Goal: Find specific page/section

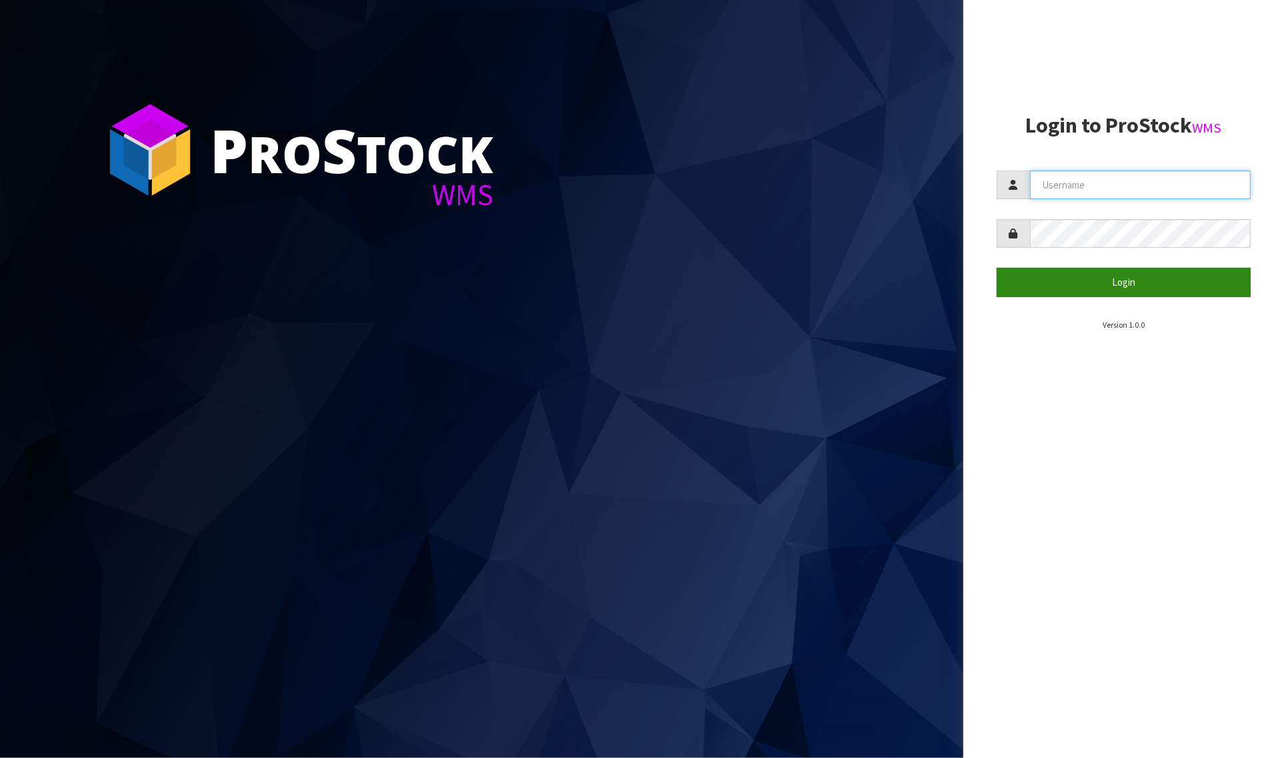
type input "[PERSON_NAME][EMAIL_ADDRESS][DOMAIN_NAME]"
click at [1055, 284] on button "Login" at bounding box center [1123, 282] width 255 height 29
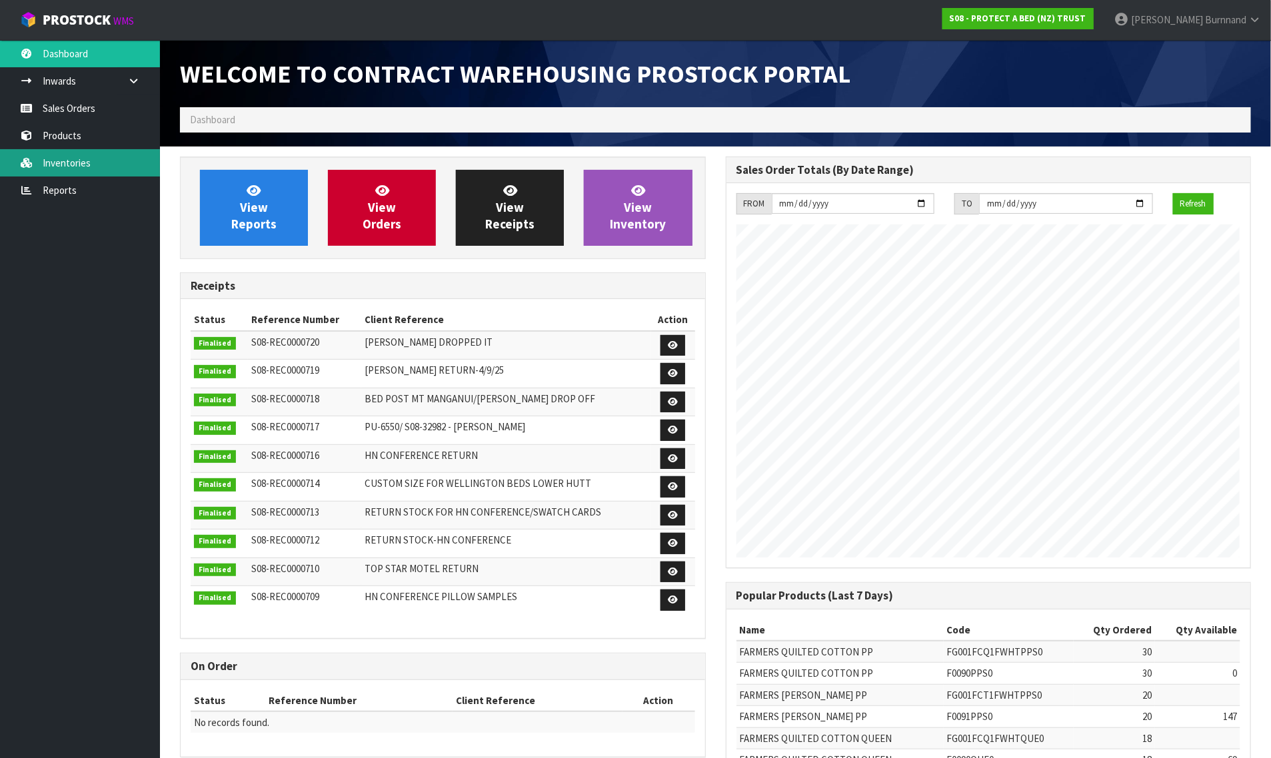
scroll to position [742, 545]
click at [62, 162] on link "Inventories" at bounding box center [80, 162] width 160 height 27
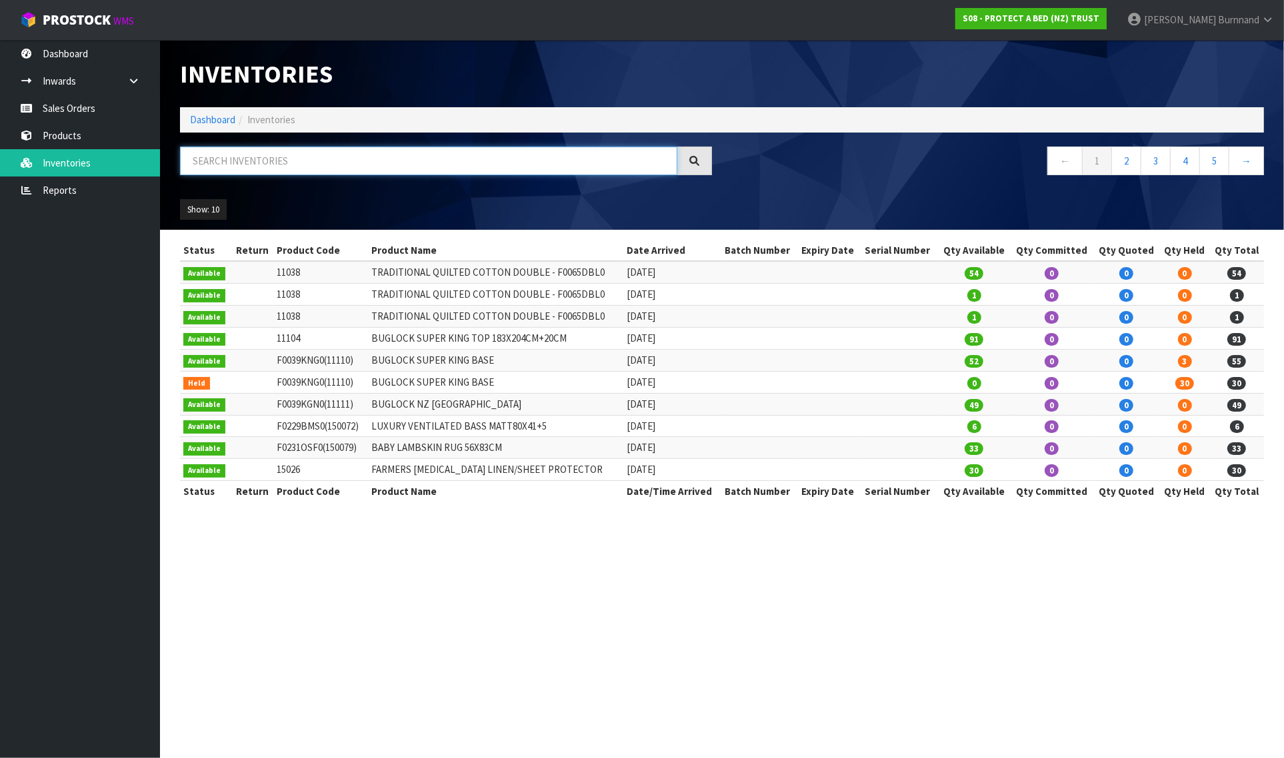
click at [222, 158] on input "text" at bounding box center [428, 161] width 497 height 29
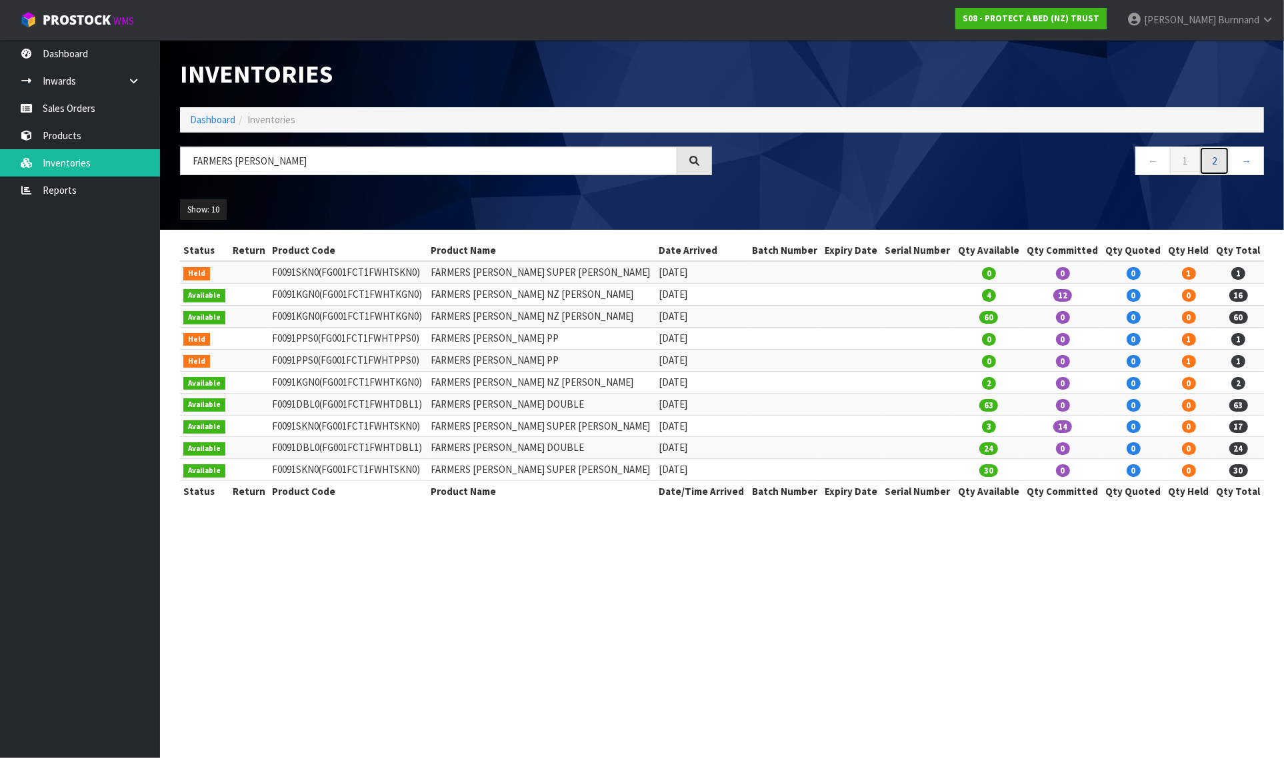
click at [1216, 167] on link "2" at bounding box center [1214, 161] width 30 height 29
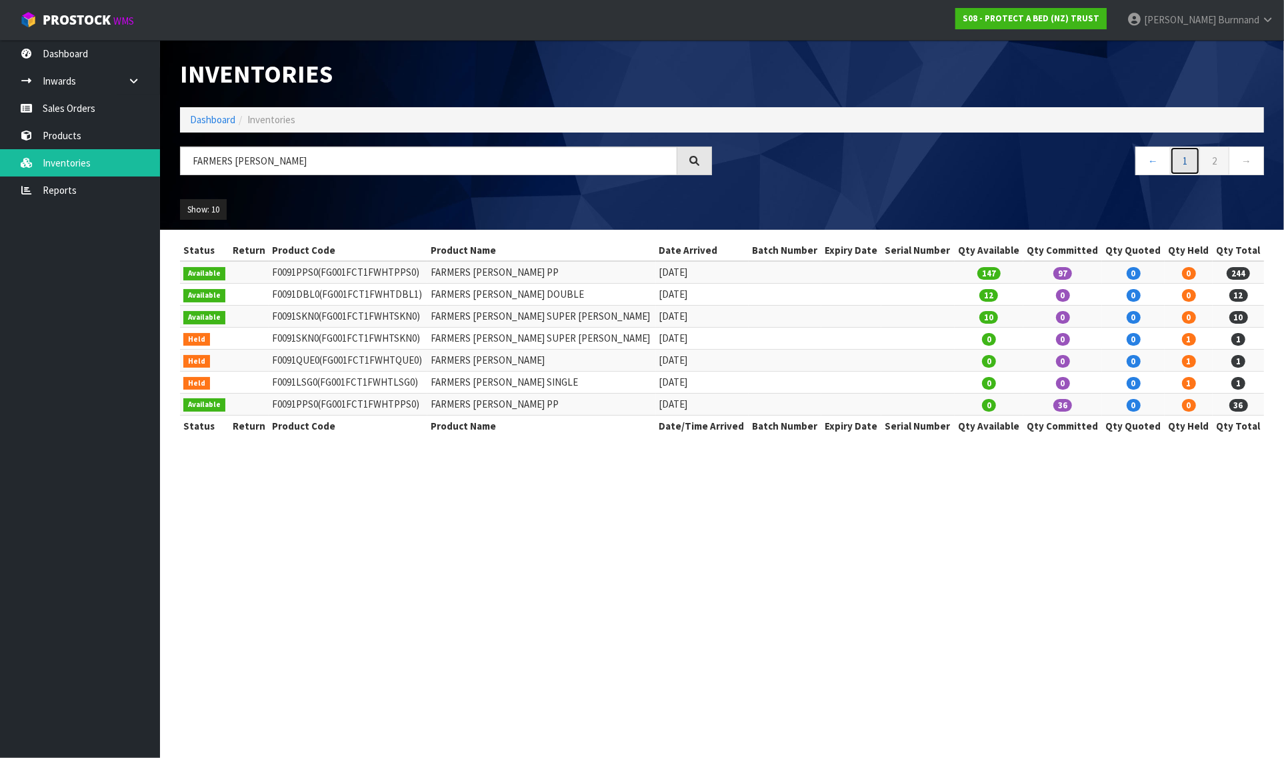
click at [1180, 165] on link "1" at bounding box center [1185, 161] width 30 height 29
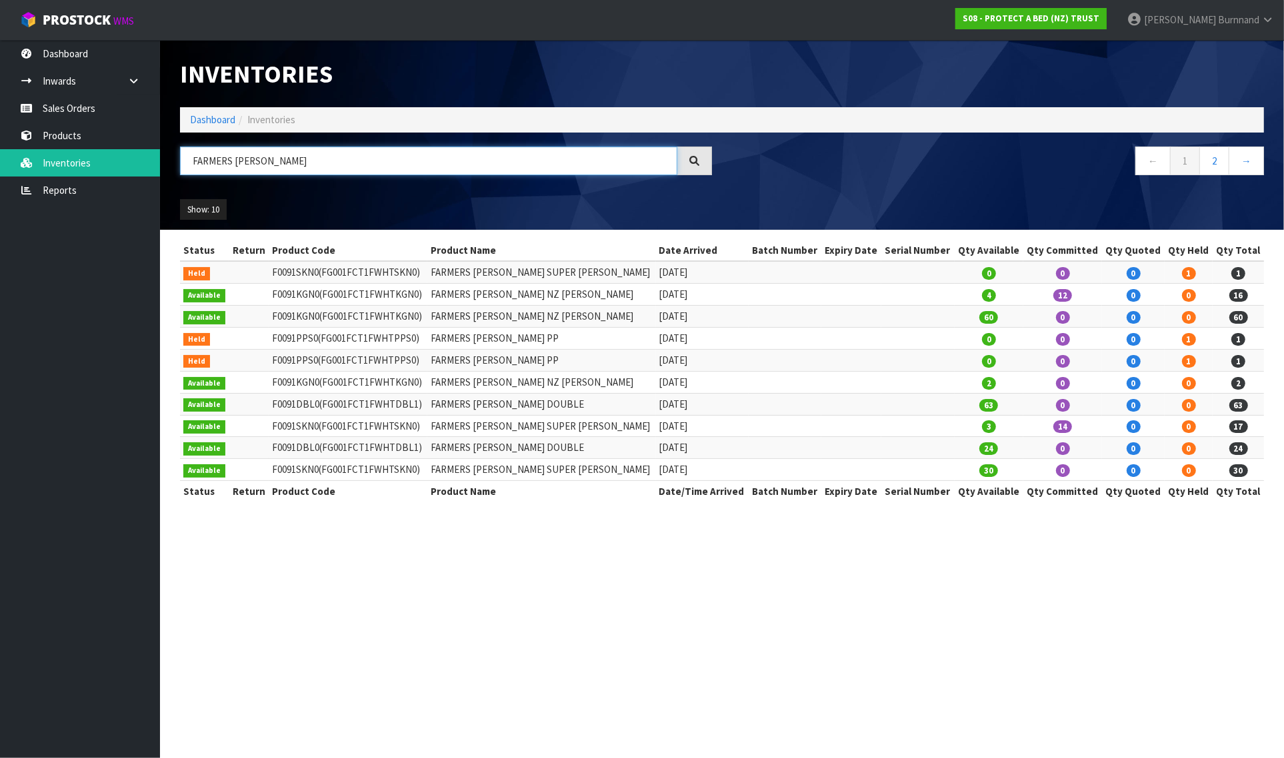
drag, startPoint x: 235, startPoint y: 158, endPoint x: 264, endPoint y: 158, distance: 28.7
click at [264, 158] on input "FARMERS [PERSON_NAME]" at bounding box center [428, 161] width 497 height 29
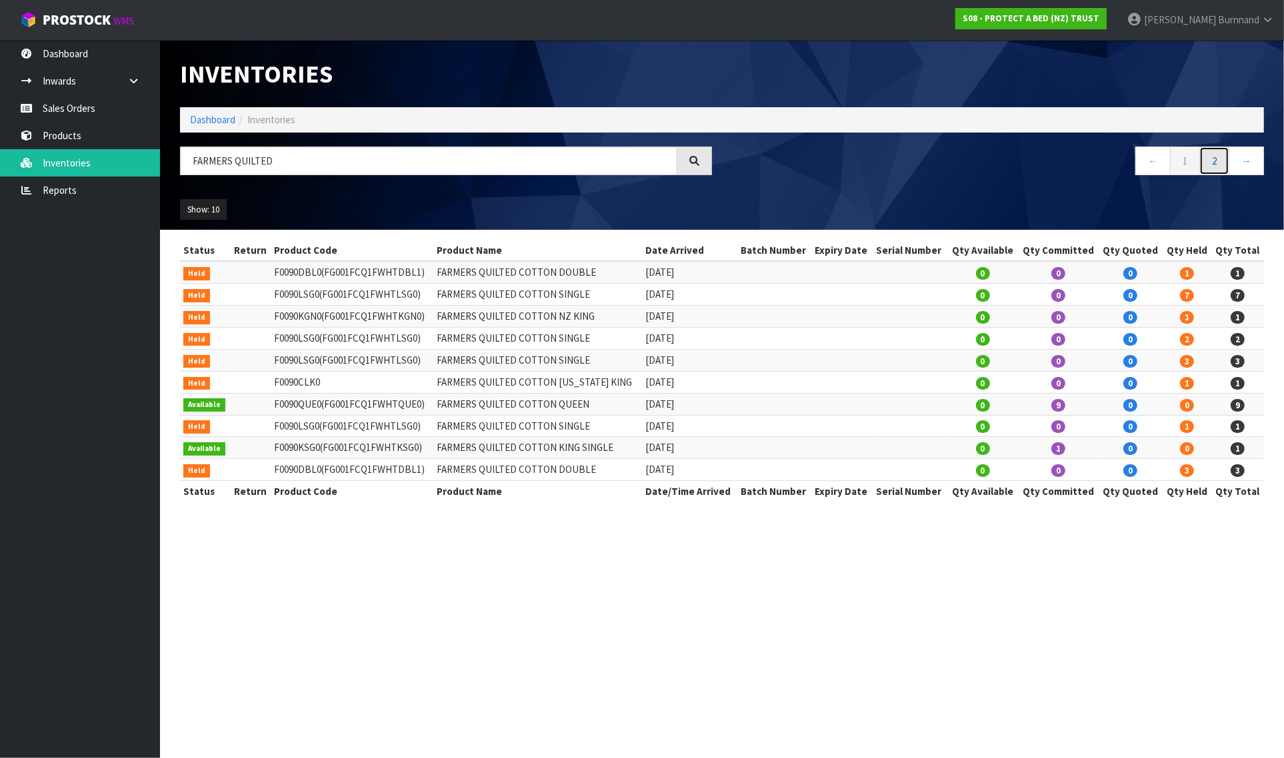
click at [1218, 160] on link "2" at bounding box center [1214, 161] width 30 height 29
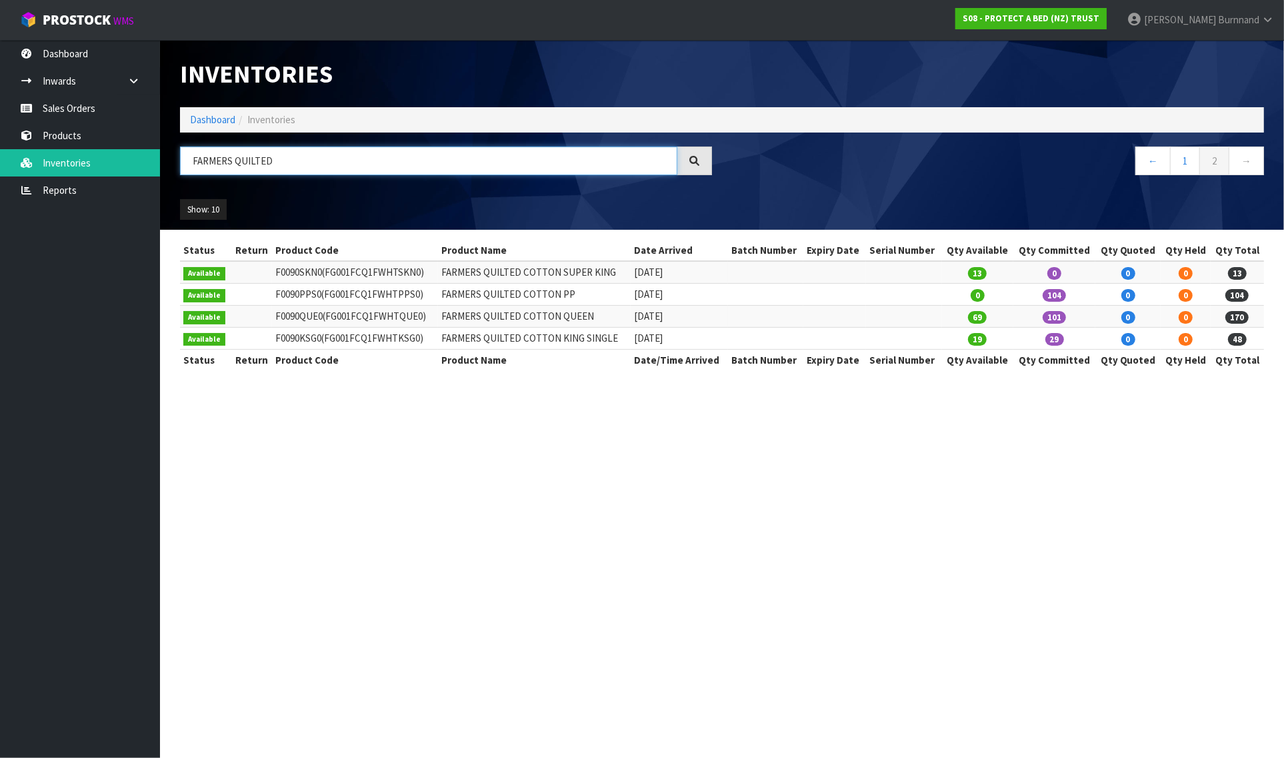
drag, startPoint x: 235, startPoint y: 161, endPoint x: 279, endPoint y: 161, distance: 44.0
click at [279, 161] on input "FARMERS QUILTED" at bounding box center [428, 161] width 497 height 29
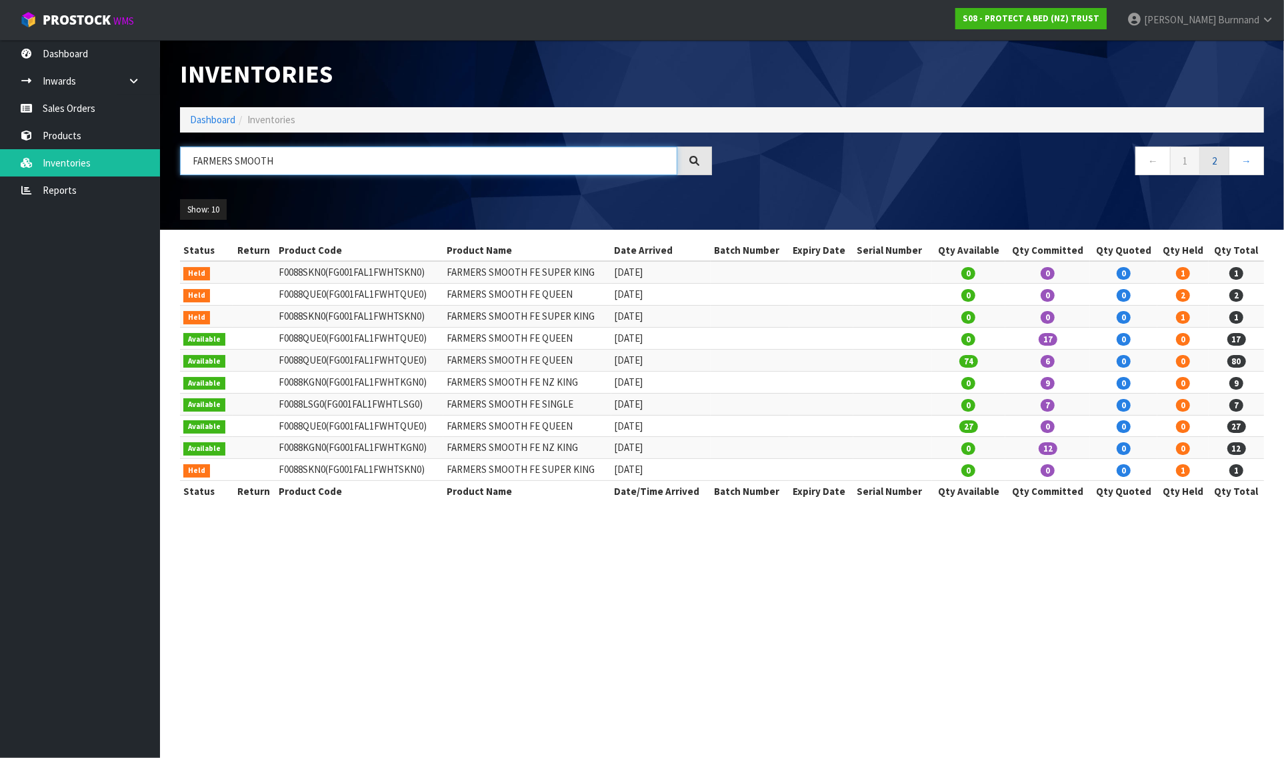
type input "FARMERS SMOOTH"
click at [1210, 161] on link "2" at bounding box center [1214, 161] width 30 height 29
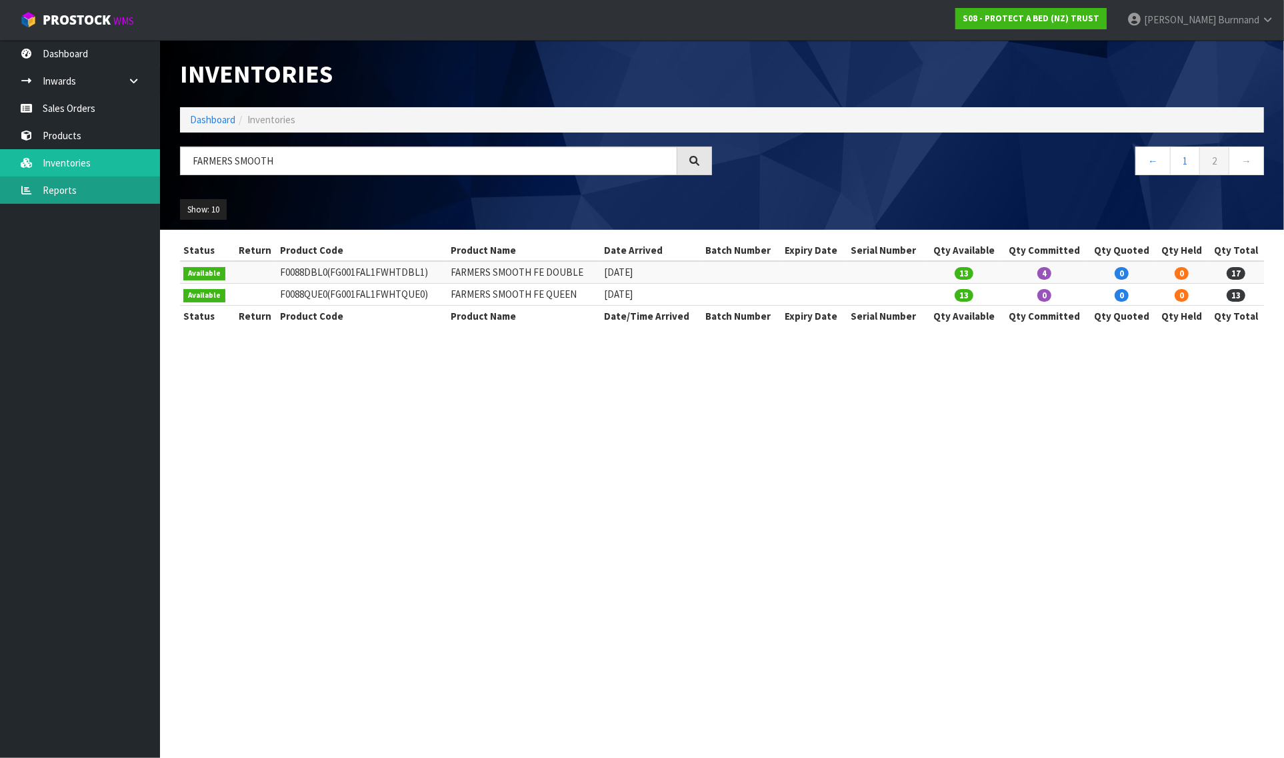
click at [60, 187] on link "Reports" at bounding box center [80, 190] width 160 height 27
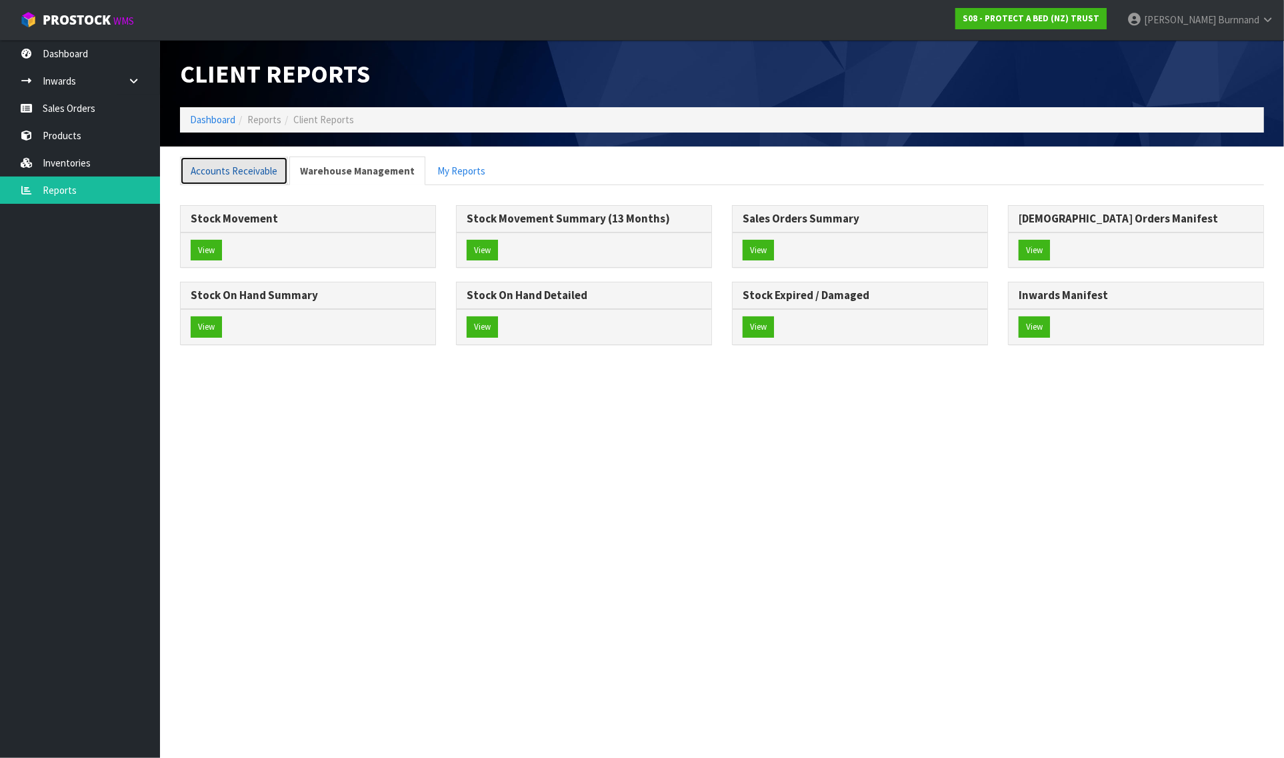
click at [232, 173] on link "Accounts Receivable" at bounding box center [234, 171] width 108 height 29
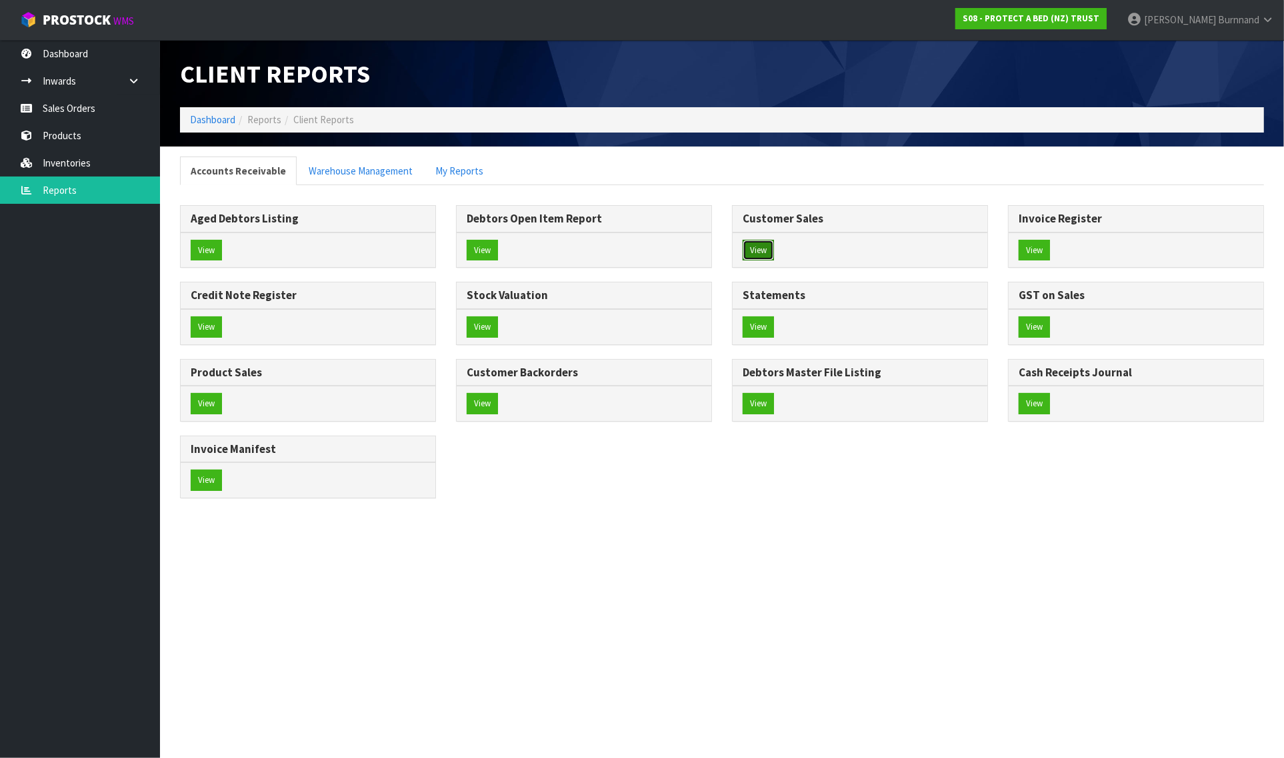
click at [770, 252] on button "View" at bounding box center [757, 250] width 31 height 21
